Goal: Transaction & Acquisition: Download file/media

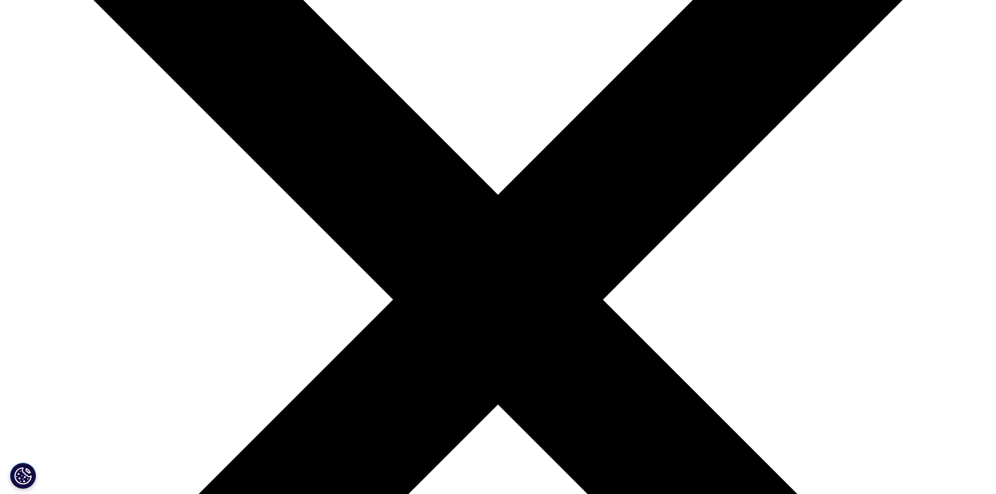
scroll to position [308, 618]
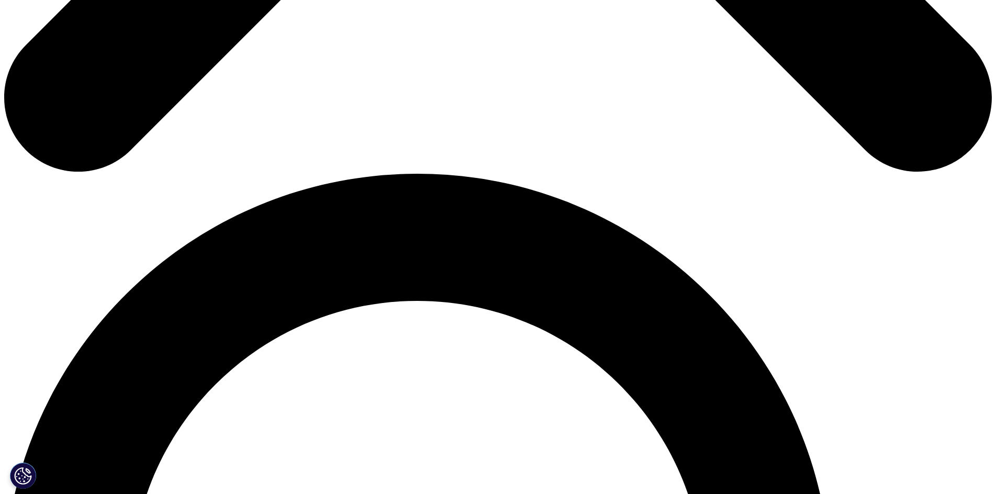
scroll to position [837, 0]
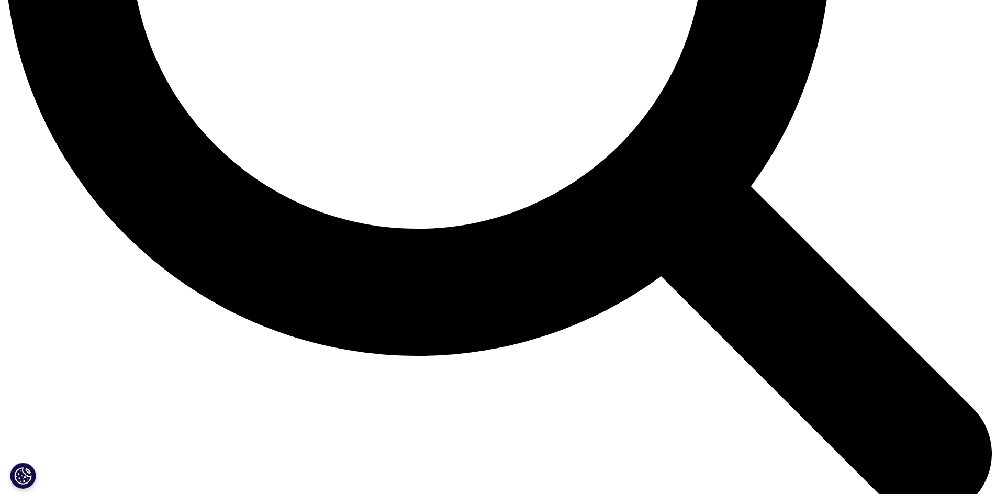
scroll to position [1518, 0]
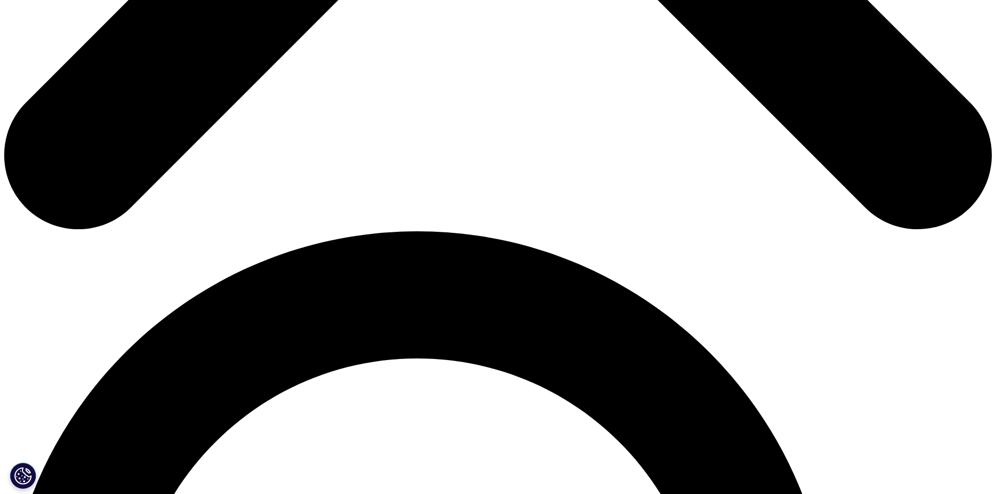
scroll to position [680, 0]
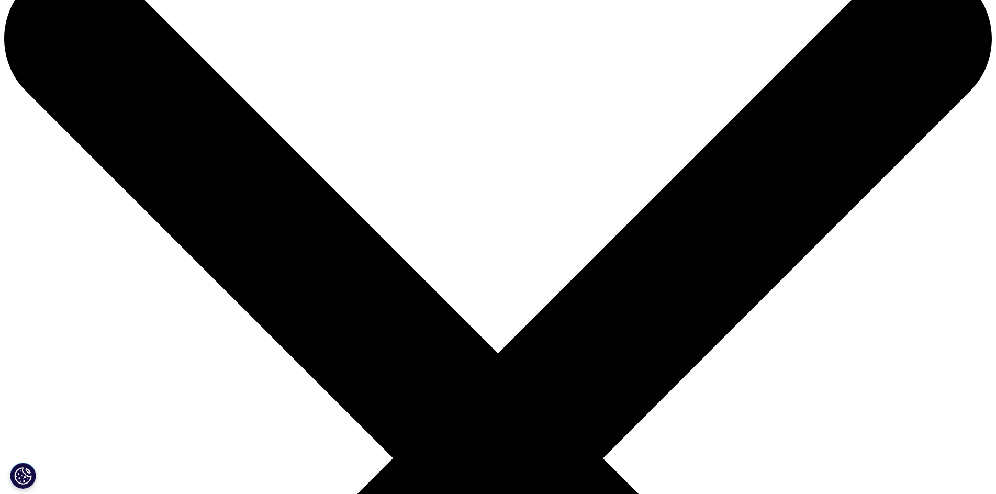
scroll to position [157, 0]
